Goal: Information Seeking & Learning: Find specific page/section

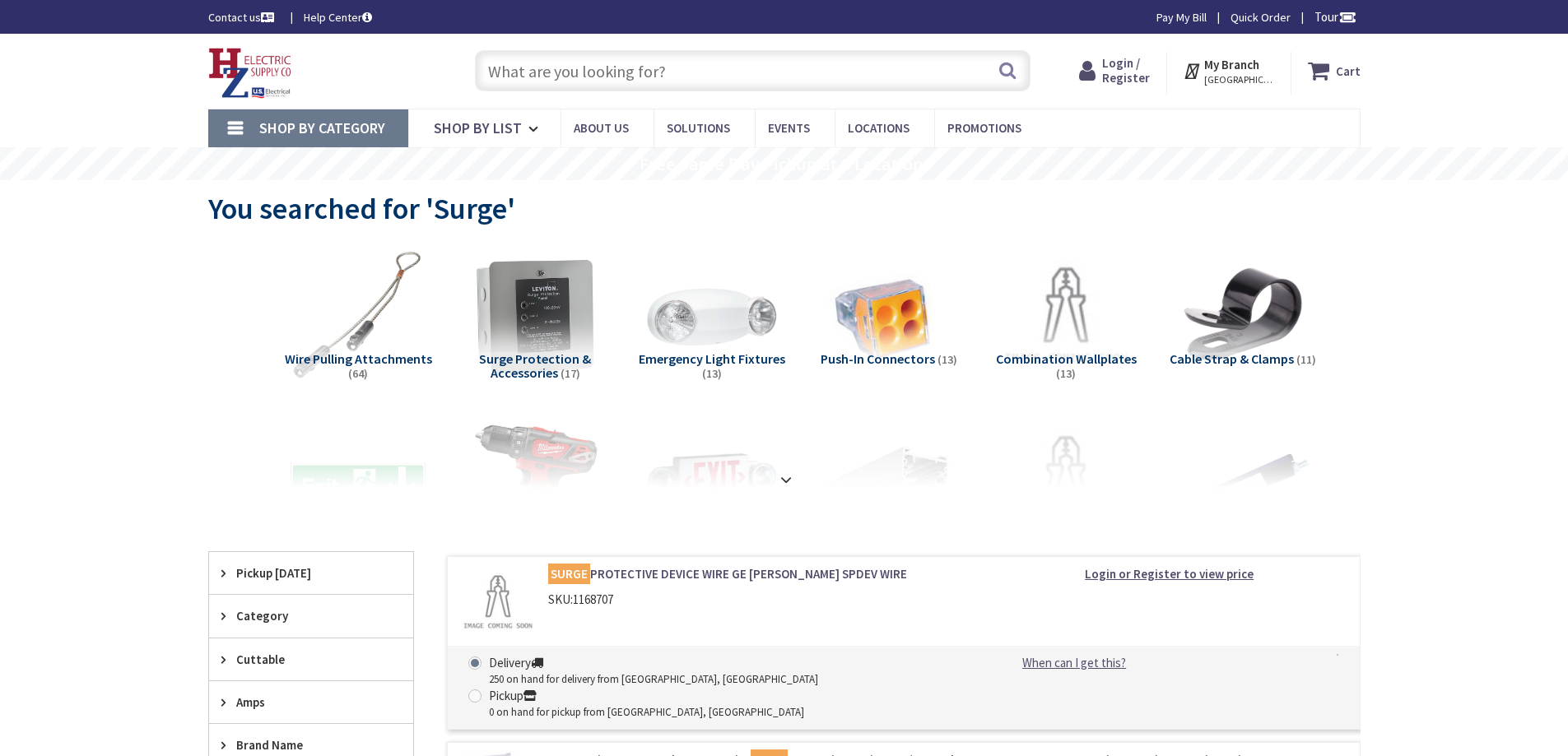
click at [565, 76] on input "text" at bounding box center [753, 71] width 556 height 41
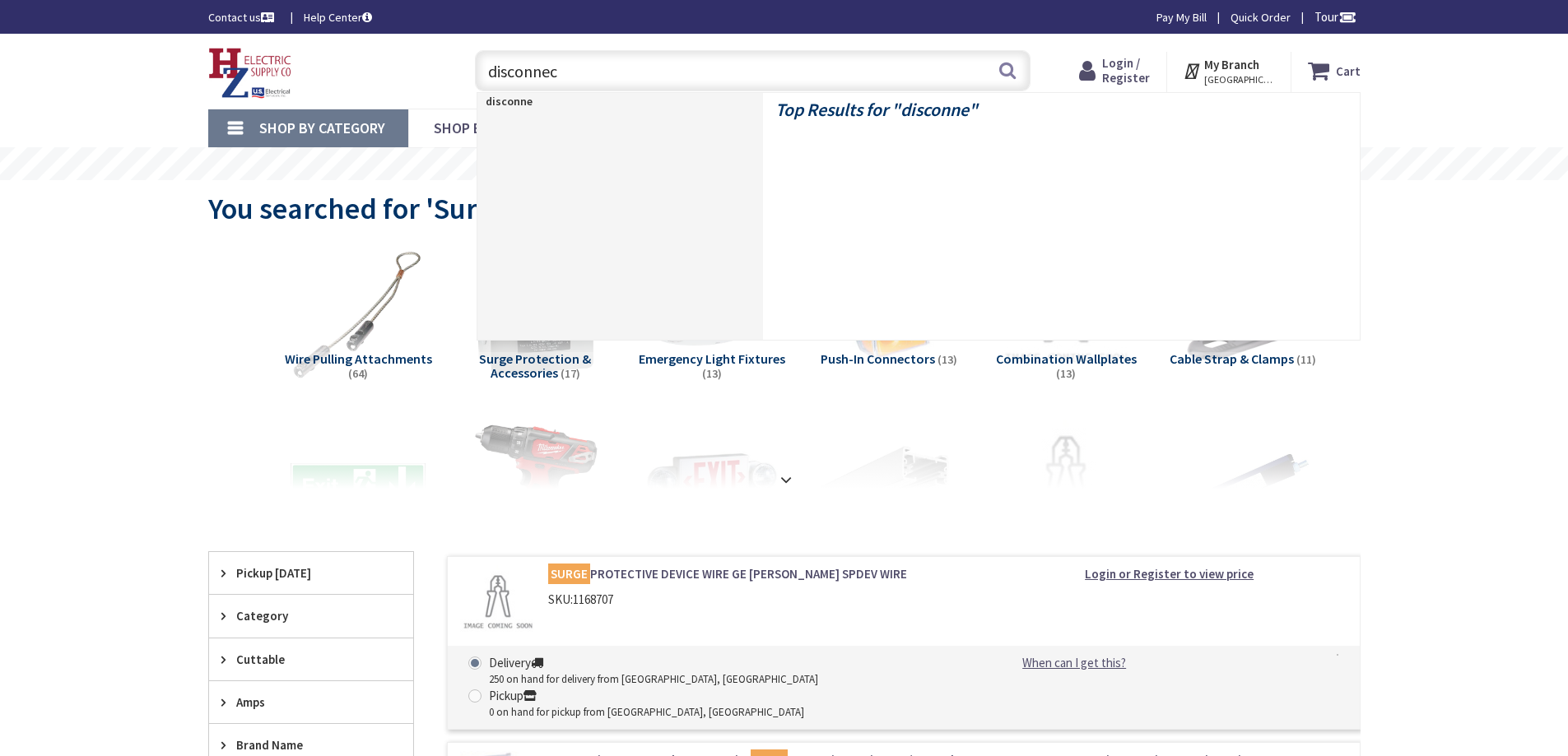
type input "disconnect"
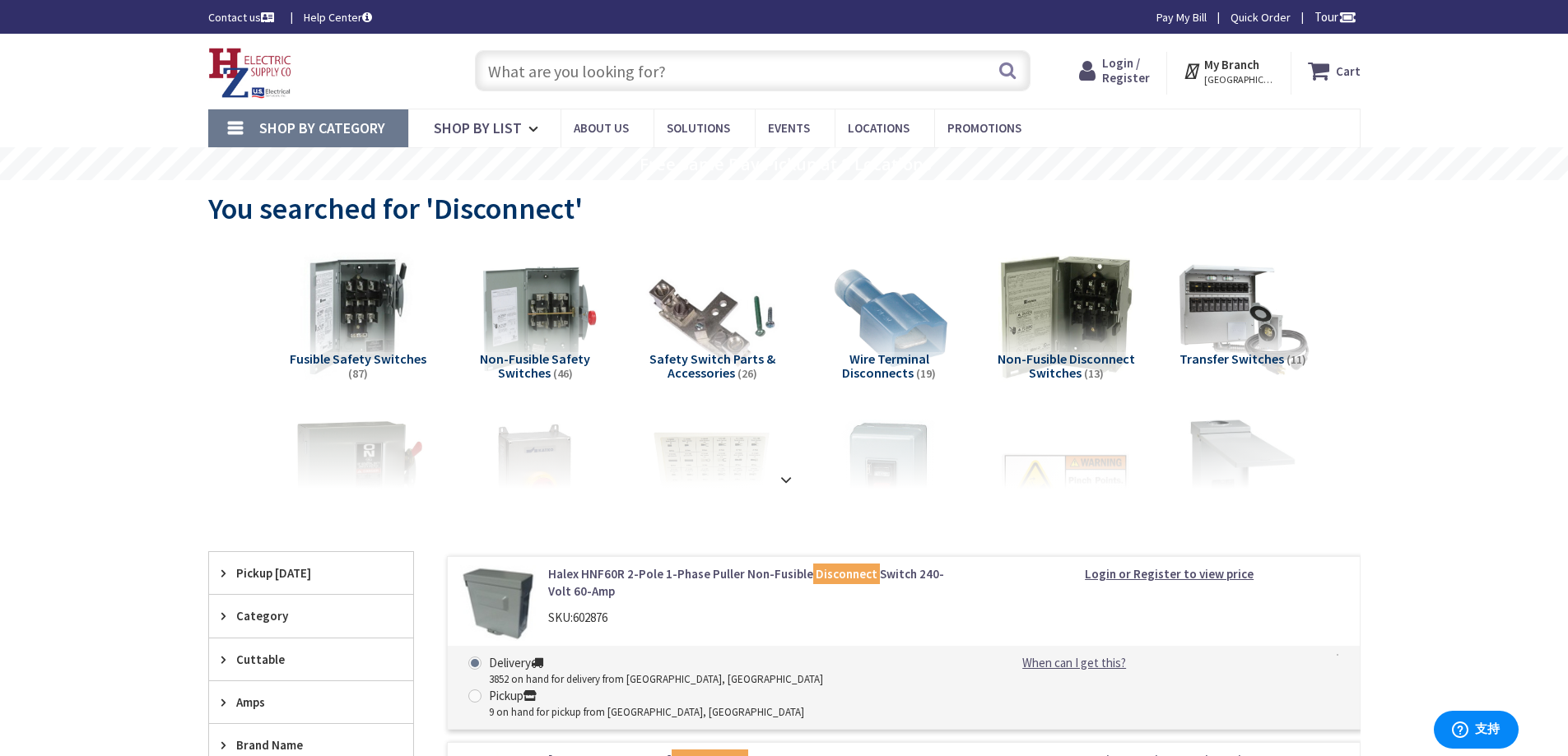
click at [648, 73] on input "text" at bounding box center [753, 71] width 556 height 41
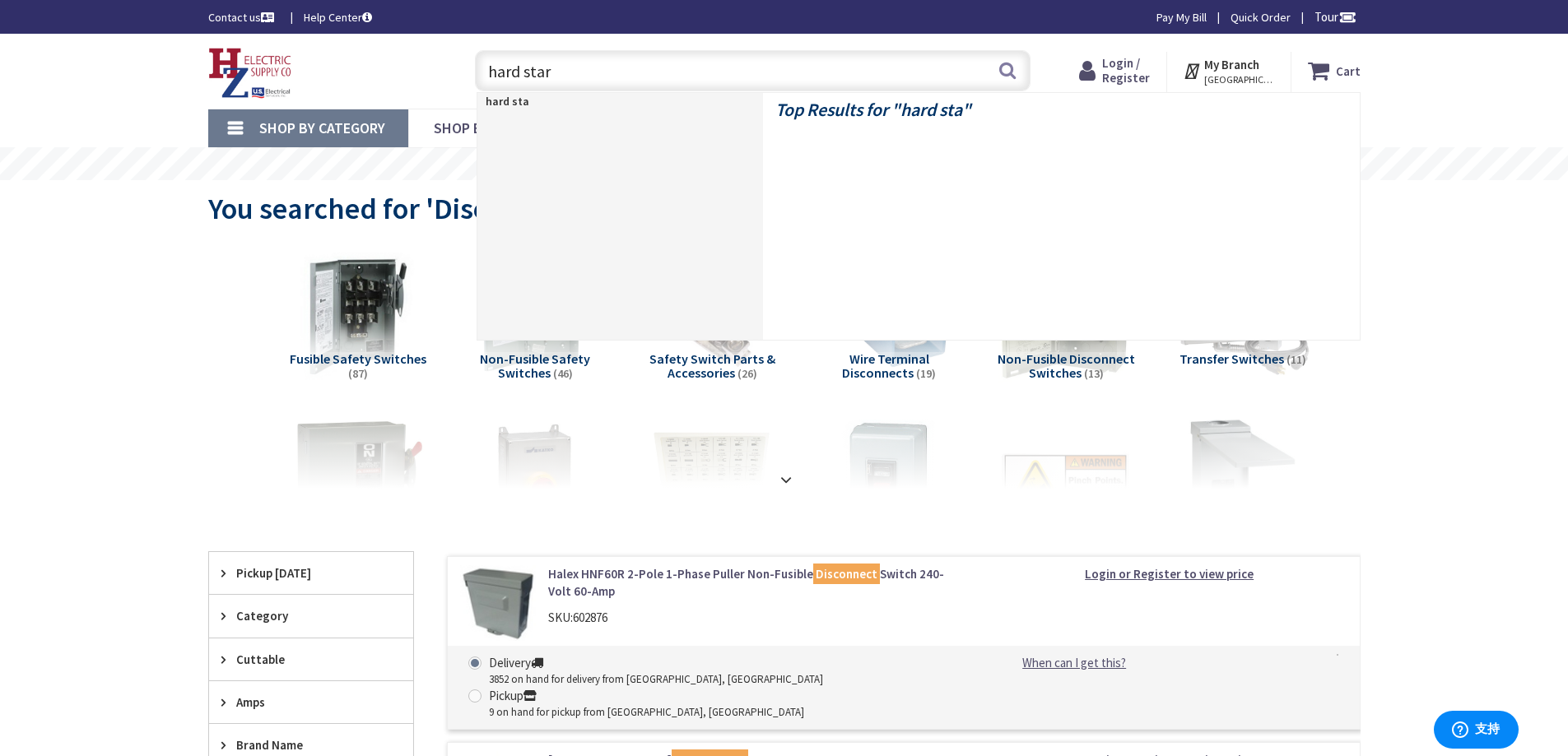
type input "hard start"
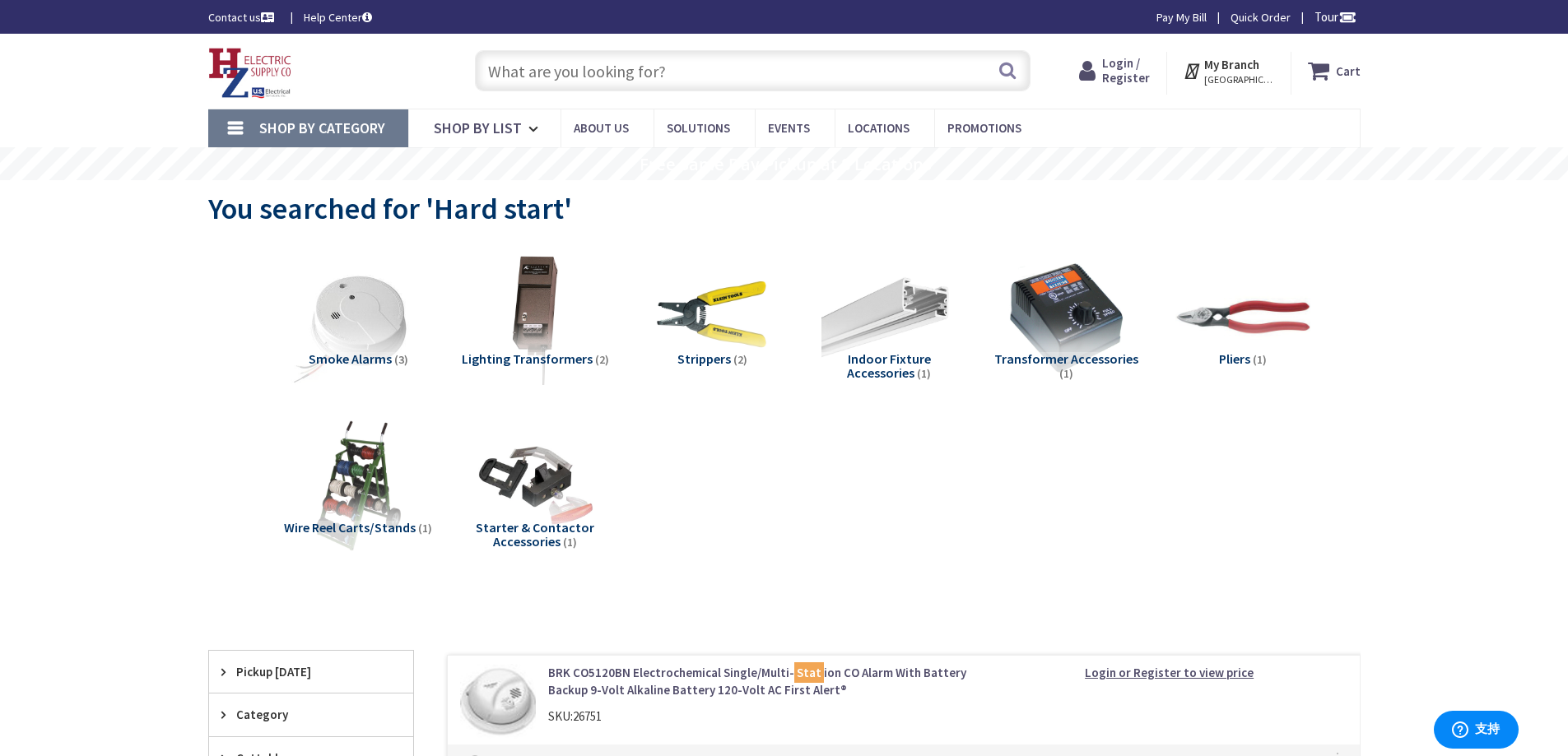
click at [260, 66] on img at bounding box center [250, 74] width 84 height 51
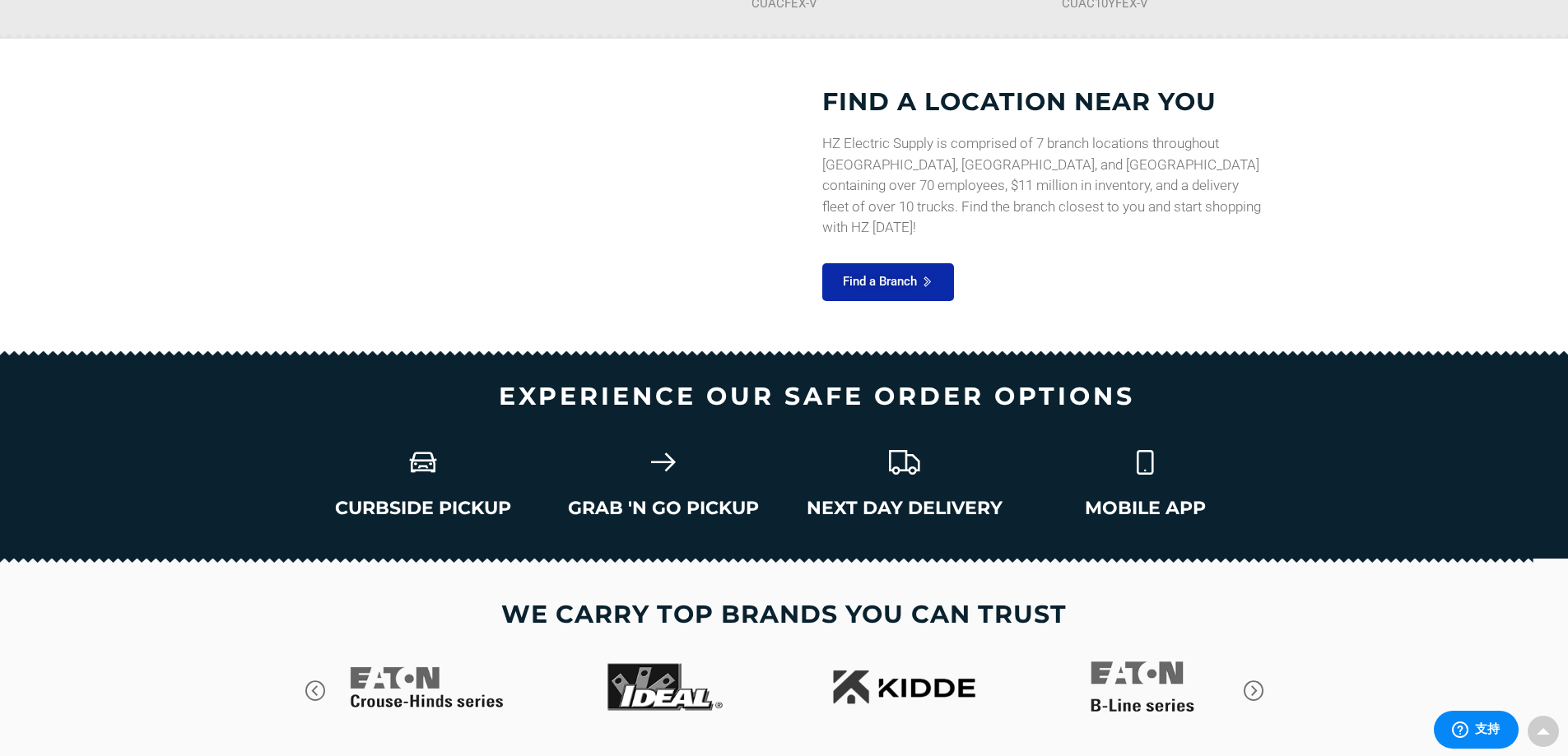
scroll to position [1533, 0]
